Goal: Task Accomplishment & Management: Use online tool/utility

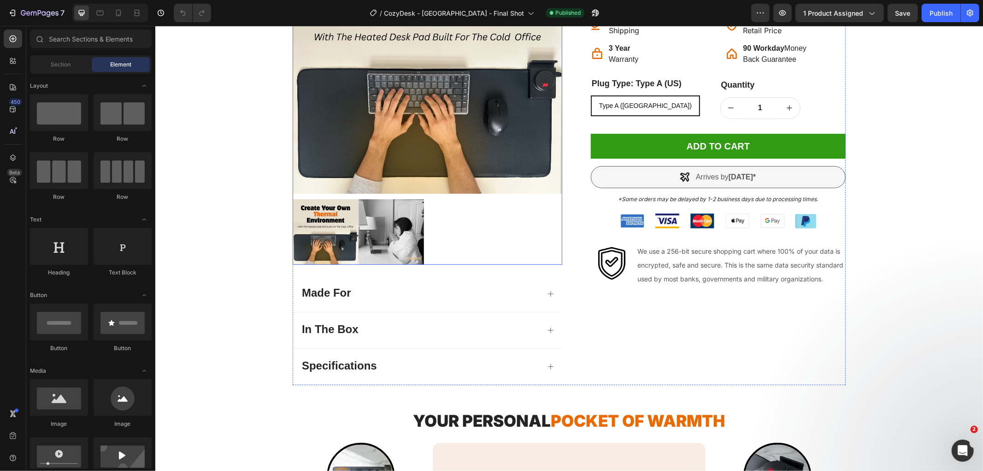
radio input "false"
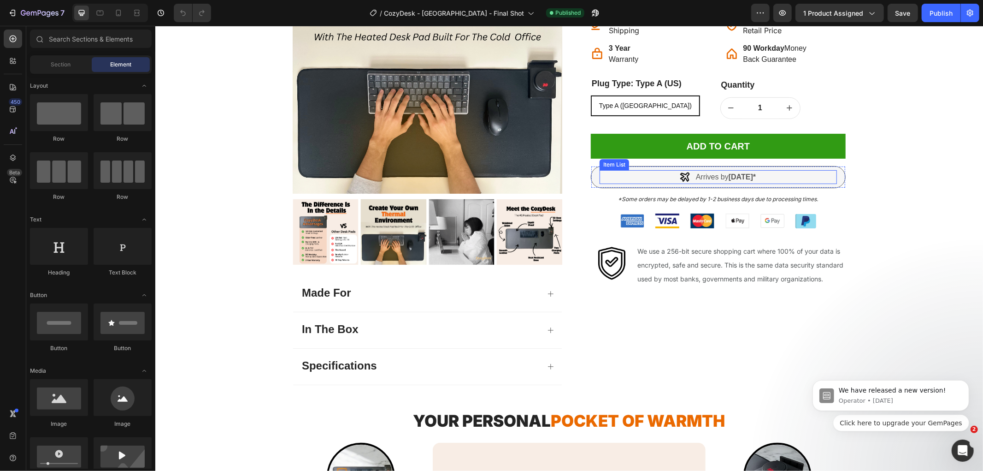
click at [732, 177] on strong "[DATE]*" at bounding box center [741, 176] width 27 height 8
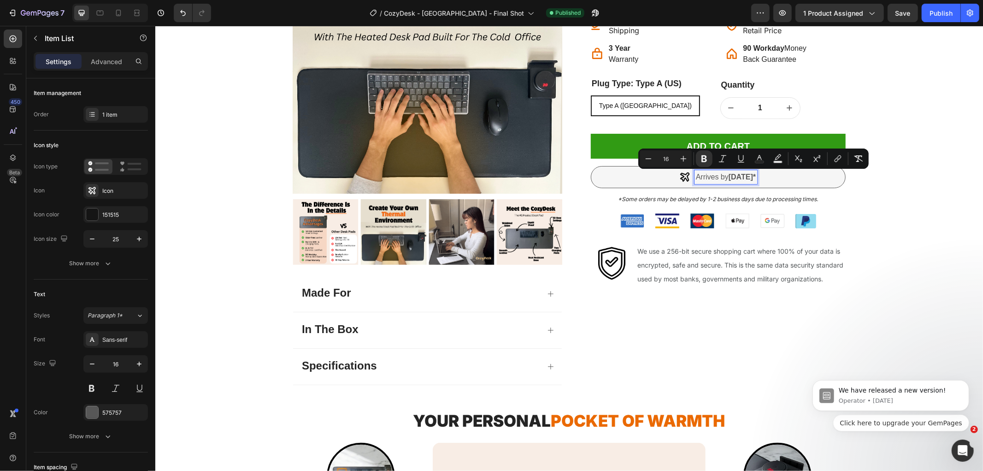
drag, startPoint x: 769, startPoint y: 176, endPoint x: 735, endPoint y: 175, distance: 34.1
click at [735, 175] on strong "[DATE]*" at bounding box center [741, 176] width 27 height 8
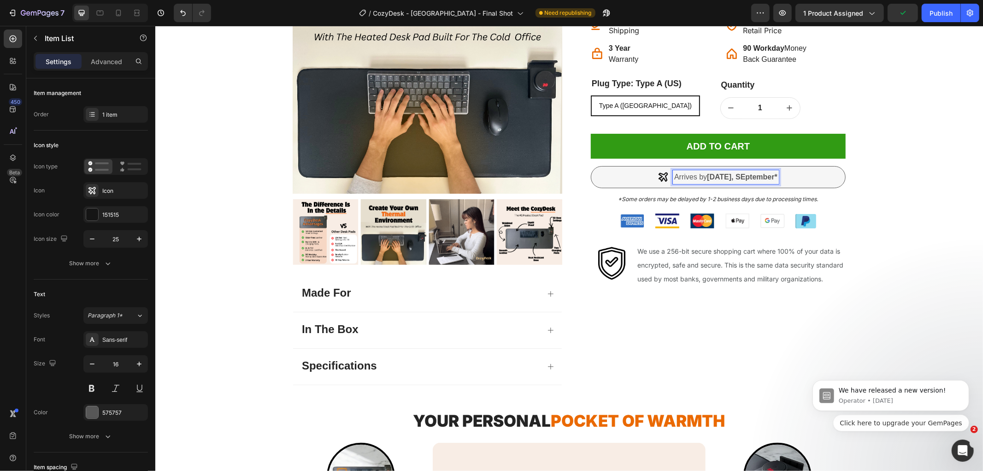
click at [743, 172] on strong "[DATE], SEptember*" at bounding box center [742, 176] width 71 height 8
click at [770, 173] on strong "[DATE], September*" at bounding box center [742, 176] width 70 height 8
click at [771, 173] on strong "[DATE], September*" at bounding box center [742, 176] width 70 height 8
click at [96, 12] on icon at bounding box center [99, 12] width 9 height 9
type input "12"
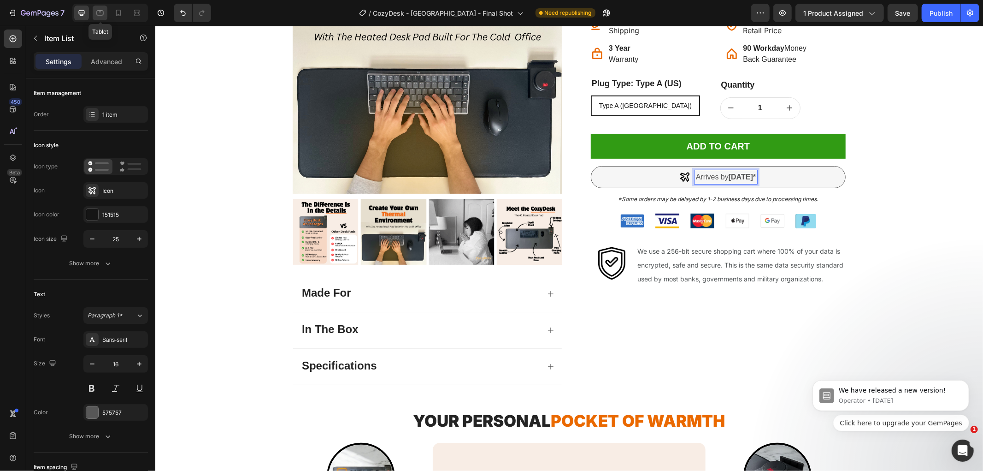
type input "13"
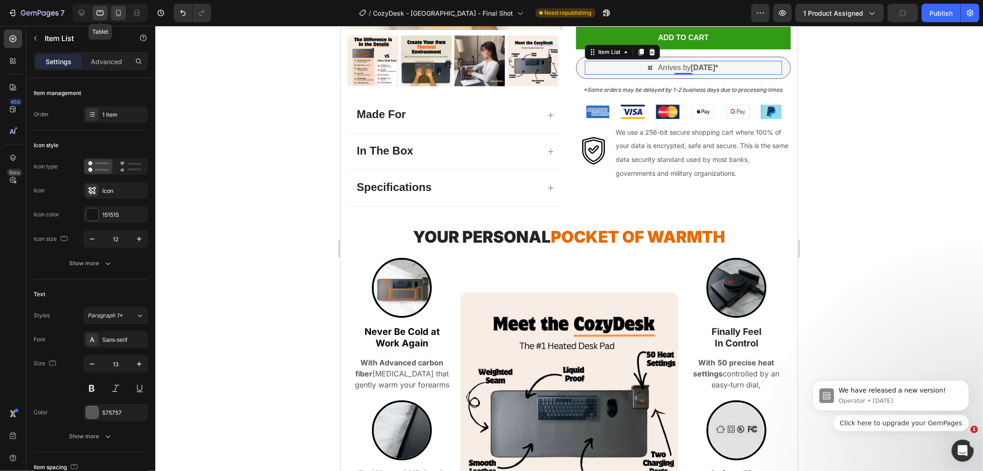
scroll to position [320, 0]
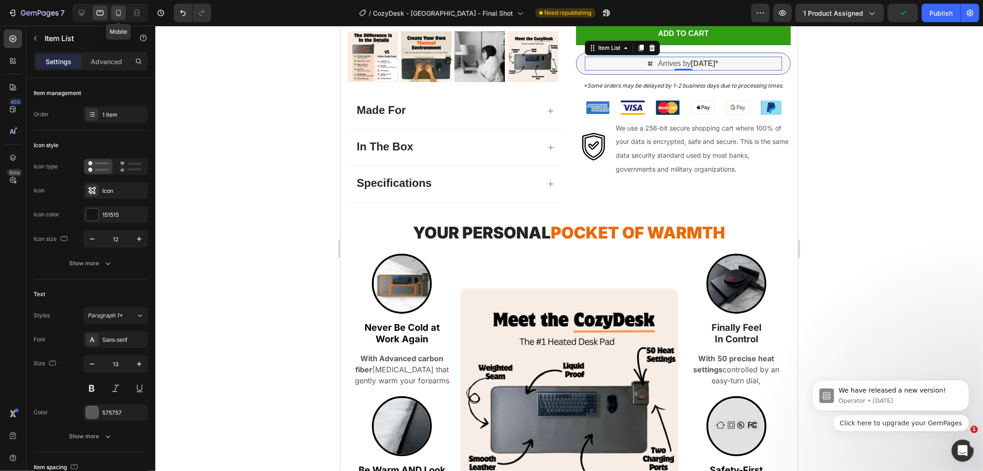
click at [123, 12] on icon at bounding box center [118, 12] width 9 height 9
type input "20"
type input "12"
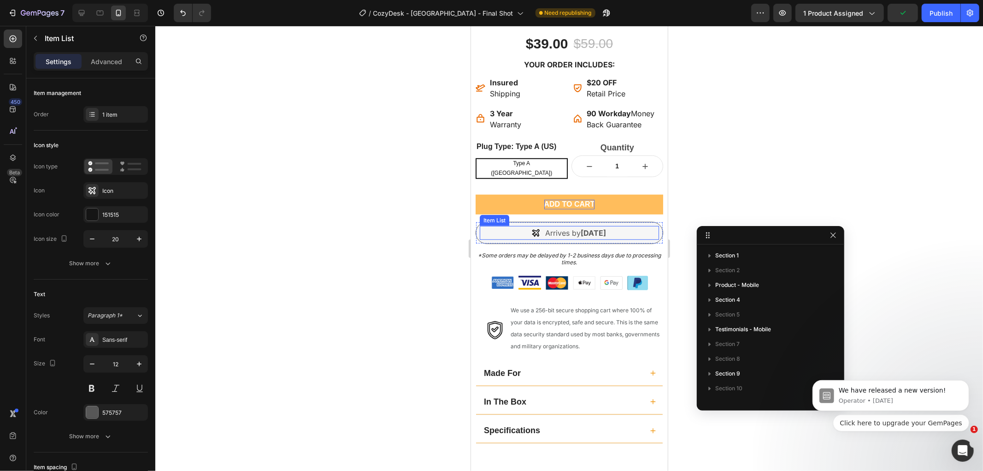
click at [577, 207] on button "add to cart" at bounding box center [569, 204] width 188 height 20
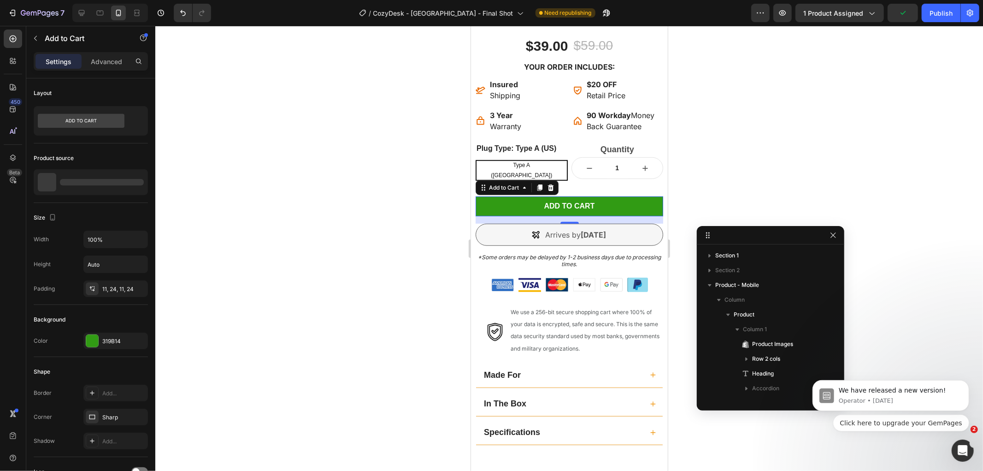
scroll to position [219, 0]
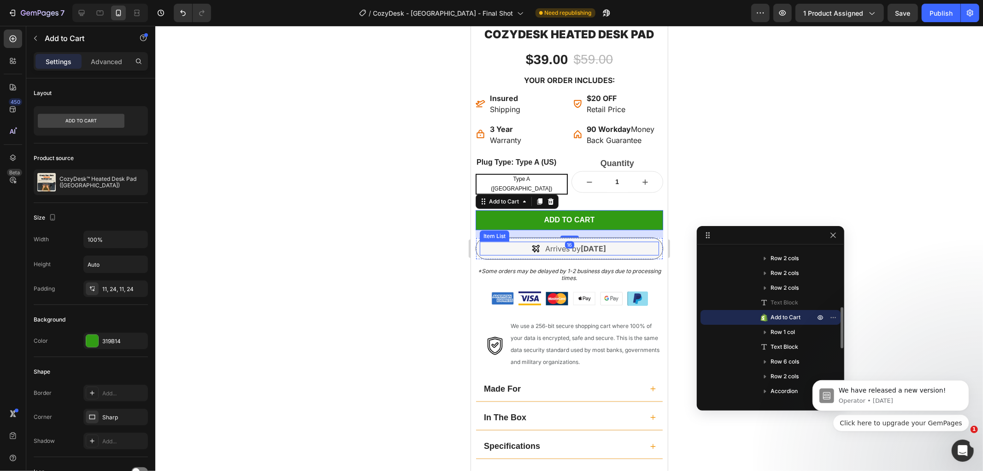
click at [581, 244] on strong "[DATE]" at bounding box center [593, 247] width 25 height 9
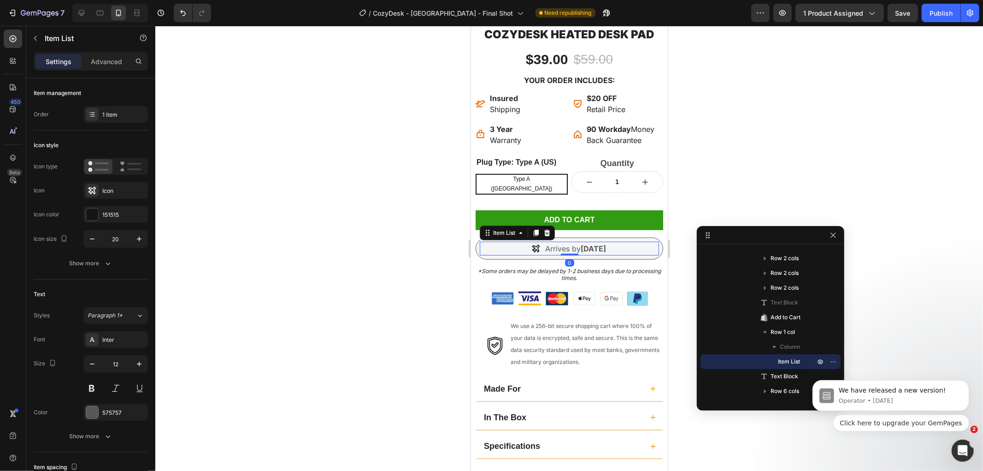
click at [587, 243] on strong "[DATE]" at bounding box center [593, 247] width 25 height 9
drag, startPoint x: 587, startPoint y: 242, endPoint x: 562, endPoint y: 237, distance: 25.9
click at [581, 243] on strong "[DATE]" at bounding box center [593, 247] width 25 height 9
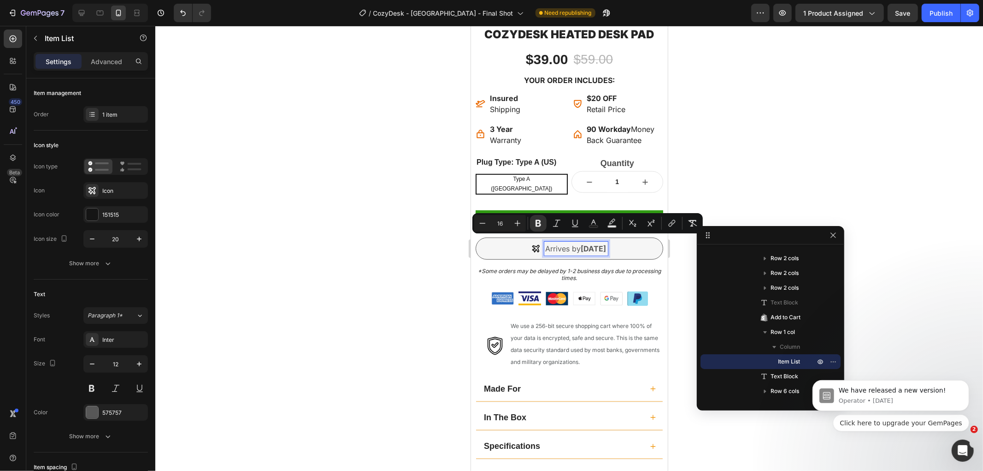
click at [581, 243] on strong "[DATE]" at bounding box center [593, 247] width 25 height 9
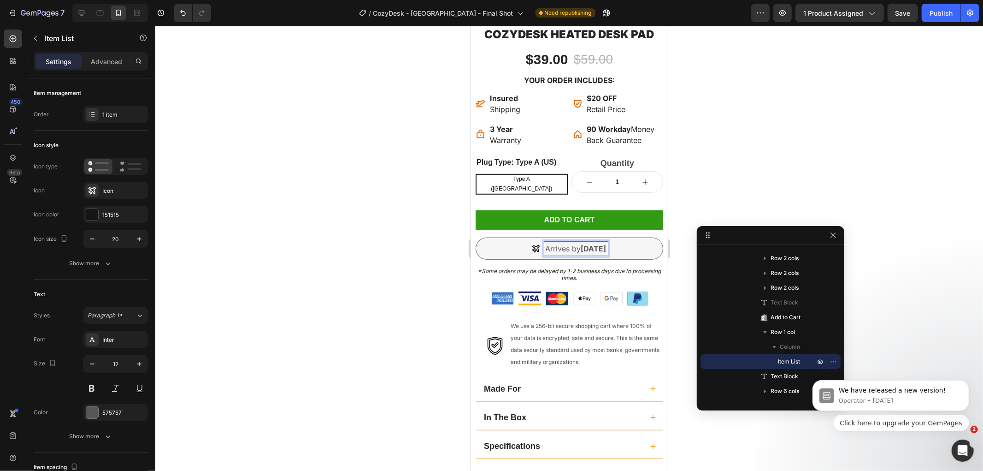
drag, startPoint x: 585, startPoint y: 241, endPoint x: 550, endPoint y: 238, distance: 35.1
click at [581, 243] on strong "[DATE]" at bounding box center [593, 247] width 25 height 9
drag, startPoint x: 624, startPoint y: 241, endPoint x: 589, endPoint y: 240, distance: 35.1
click at [589, 243] on strong "[DATE]" at bounding box center [593, 247] width 25 height 9
drag, startPoint x: 901, startPoint y: 19, endPoint x: 900, endPoint y: 13, distance: 6.2
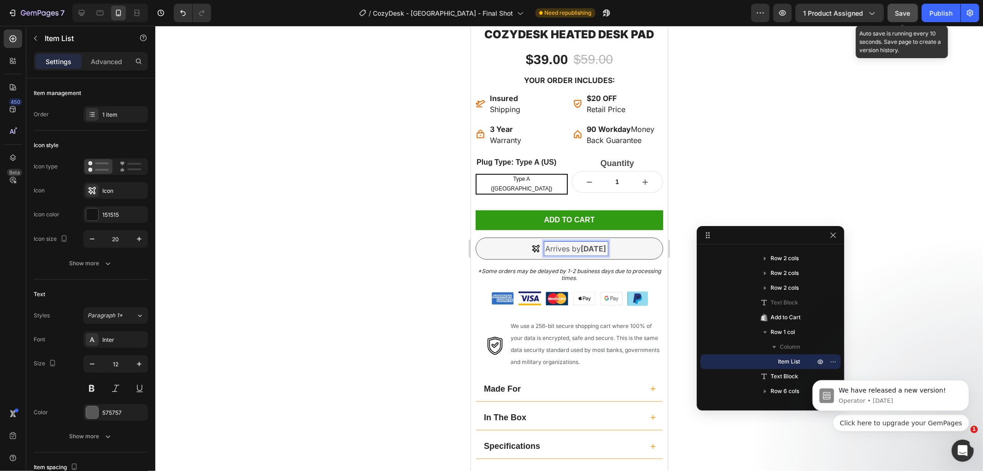
click at [900, 13] on button "Save" at bounding box center [903, 13] width 30 height 18
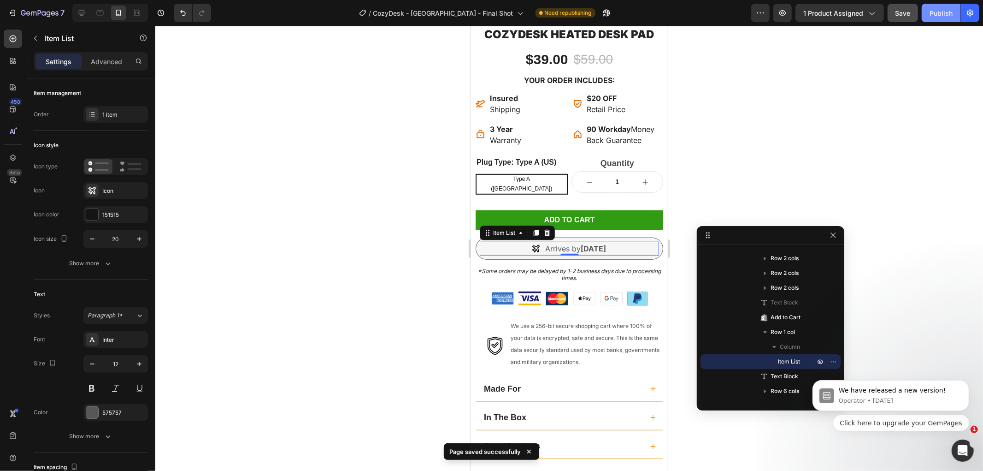
click at [932, 21] on button "Publish" at bounding box center [941, 13] width 39 height 18
